Goal: Task Accomplishment & Management: Manage account settings

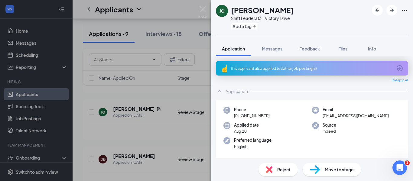
scroll to position [112, 0]
click at [391, 8] on icon "ArrowRight" at bounding box center [391, 10] width 7 height 7
click at [182, 26] on div "DB [PERSON_NAME] Shift Leader at 3 - Victory Drive Add a tag Application Messag…" at bounding box center [206, 90] width 413 height 181
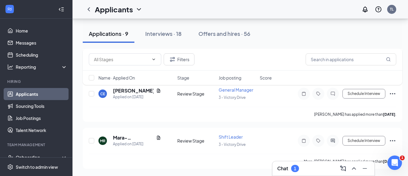
scroll to position [367, 5]
click at [226, 139] on span "Shift Leader" at bounding box center [231, 136] width 24 height 5
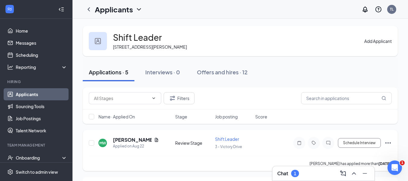
click at [228, 140] on span "Shift Leader" at bounding box center [227, 138] width 24 height 5
click at [223, 138] on span "Shift Leader" at bounding box center [227, 138] width 24 height 5
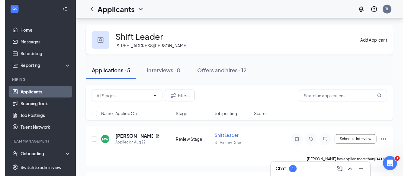
scroll to position [51, 0]
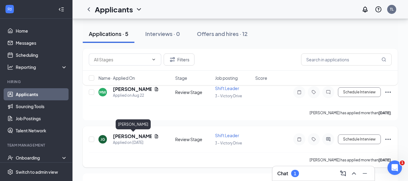
click at [130, 136] on h5 "[PERSON_NAME]" at bounding box center [132, 136] width 39 height 7
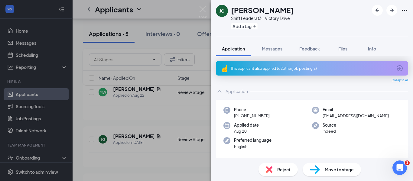
click at [161, 125] on div "[PERSON_NAME] Shift Leader at 3 - Victory Drive Add a tag Application Messages …" at bounding box center [206, 90] width 413 height 181
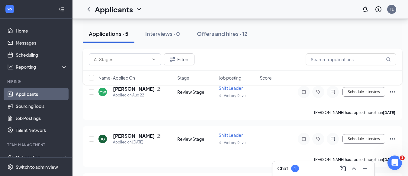
scroll to position [190, 0]
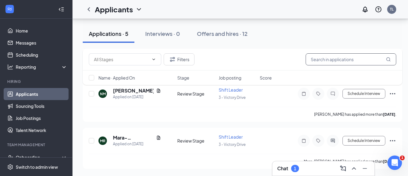
click at [320, 58] on input "text" at bounding box center [351, 59] width 91 height 12
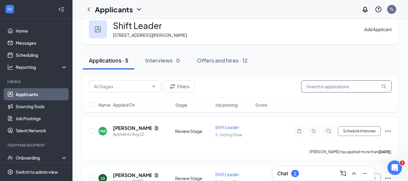
scroll to position [0, 0]
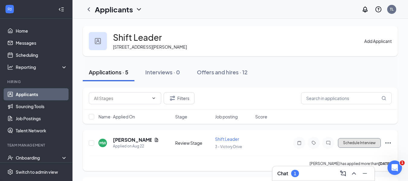
click at [372, 145] on button "Schedule Interview" at bounding box center [359, 143] width 43 height 10
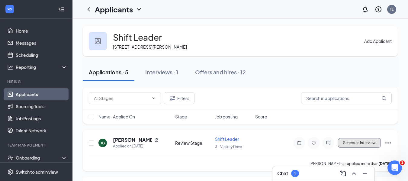
click at [349, 140] on button "Schedule Interview" at bounding box center [359, 143] width 43 height 10
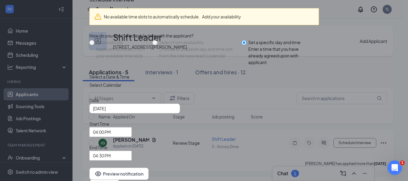
scroll to position [31, 0]
click at [176, 112] on div "[DATE]" at bounding box center [134, 108] width 83 height 7
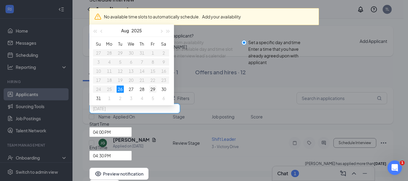
type input "[DATE]"
click at [156, 93] on div "29" at bounding box center [152, 88] width 7 height 7
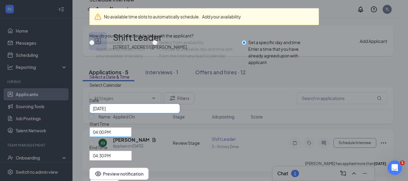
click at [128, 127] on span "04:00 PM" at bounding box center [110, 131] width 35 height 9
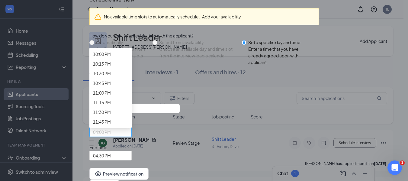
scroll to position [899, 0]
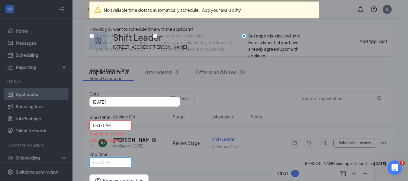
click at [132, 157] on div "04:30 PM" at bounding box center [110, 162] width 42 height 10
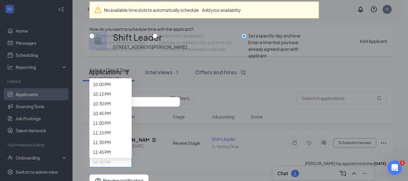
scroll to position [927, 0]
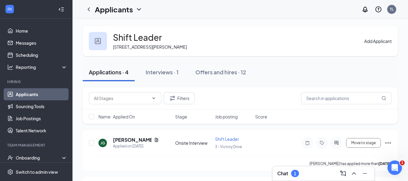
drag, startPoint x: 408, startPoint y: 92, endPoint x: 412, endPoint y: 108, distance: 16.1
click at [408, 108] on html "Home Messages Scheduling Reporting Hiring Applicants Sourcing Tools Job Posting…" at bounding box center [204, 90] width 408 height 181
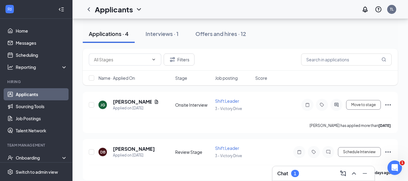
scroll to position [0, 0]
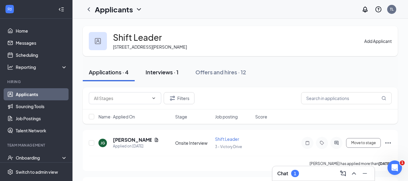
click at [170, 73] on div "Interviews · 1" at bounding box center [162, 72] width 33 height 8
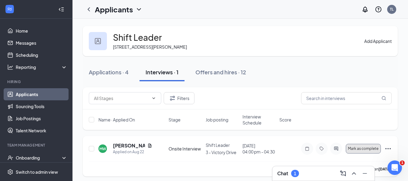
click at [349, 149] on span "Mark as complete" at bounding box center [363, 148] width 31 height 4
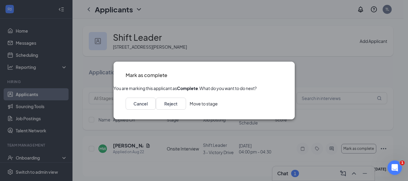
click at [218, 110] on button "Move to stage" at bounding box center [204, 104] width 28 height 12
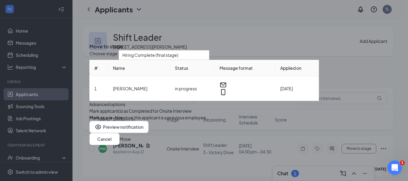
click at [89, 41] on icon "Cross" at bounding box center [89, 41] width 0 height 0
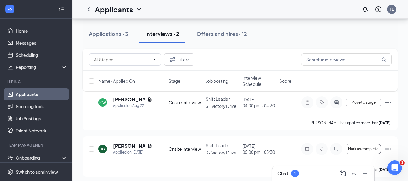
scroll to position [48, 0]
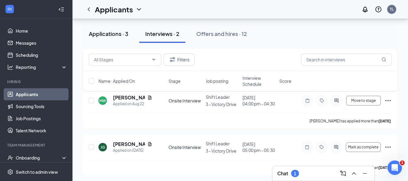
click at [116, 31] on div "Applications · 3" at bounding box center [109, 34] width 40 height 8
